Goal: Task Accomplishment & Management: Complete application form

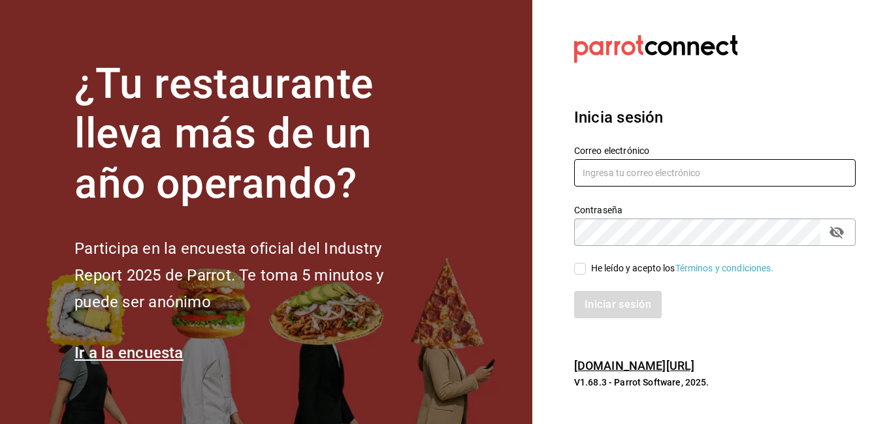
click at [623, 167] on input "text" at bounding box center [714, 172] width 281 height 27
click at [621, 170] on input "text" at bounding box center [714, 172] width 281 height 27
click at [620, 174] on input "text" at bounding box center [714, 172] width 281 height 27
click at [832, 230] on icon "passwordField" at bounding box center [836, 233] width 14 height 12
type input "[EMAIL_ADDRESS][DOMAIN_NAME]"
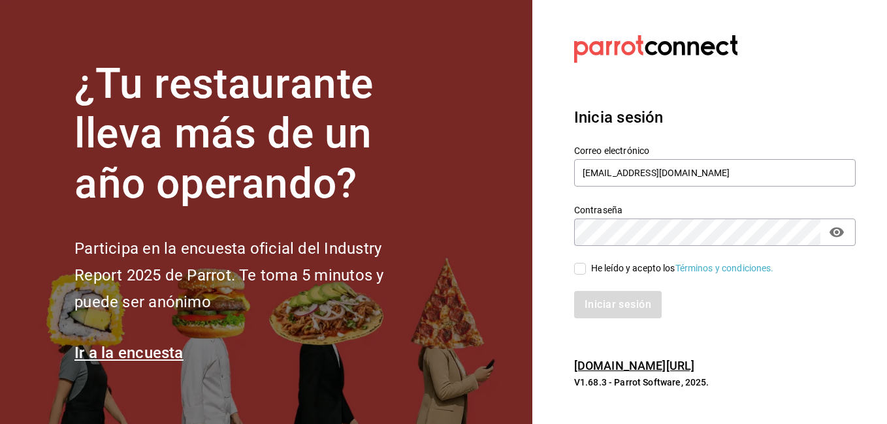
click at [578, 271] on input "He leído y acepto los Términos y condiciones." at bounding box center [580, 269] width 12 height 12
checkbox input "true"
click at [605, 302] on button "Iniciar sesión" at bounding box center [618, 304] width 89 height 27
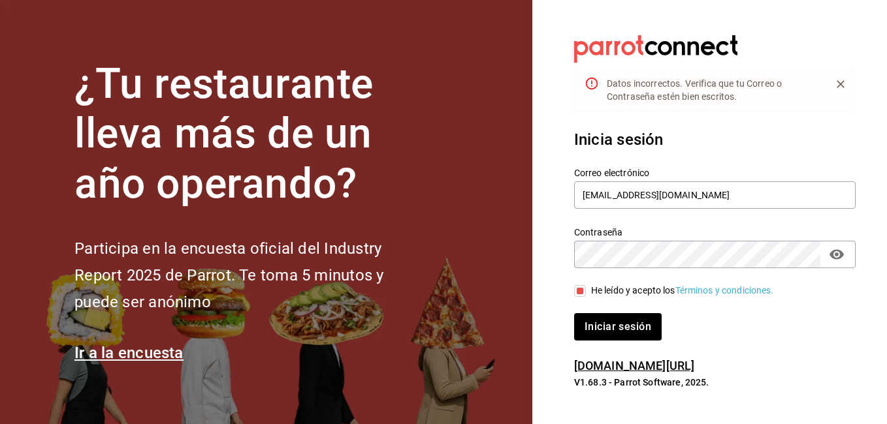
click at [838, 88] on icon "Close" at bounding box center [840, 84] width 13 height 13
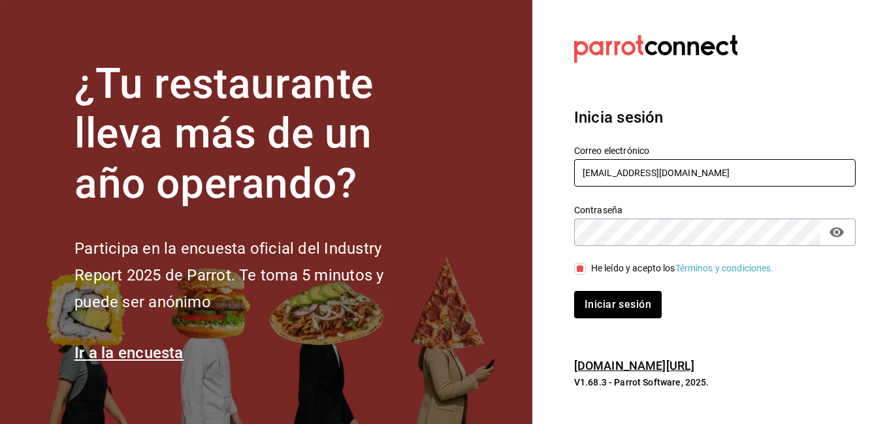
click at [749, 177] on input "[EMAIL_ADDRESS][DOMAIN_NAME]" at bounding box center [714, 172] width 281 height 27
